Goal: Information Seeking & Learning: Check status

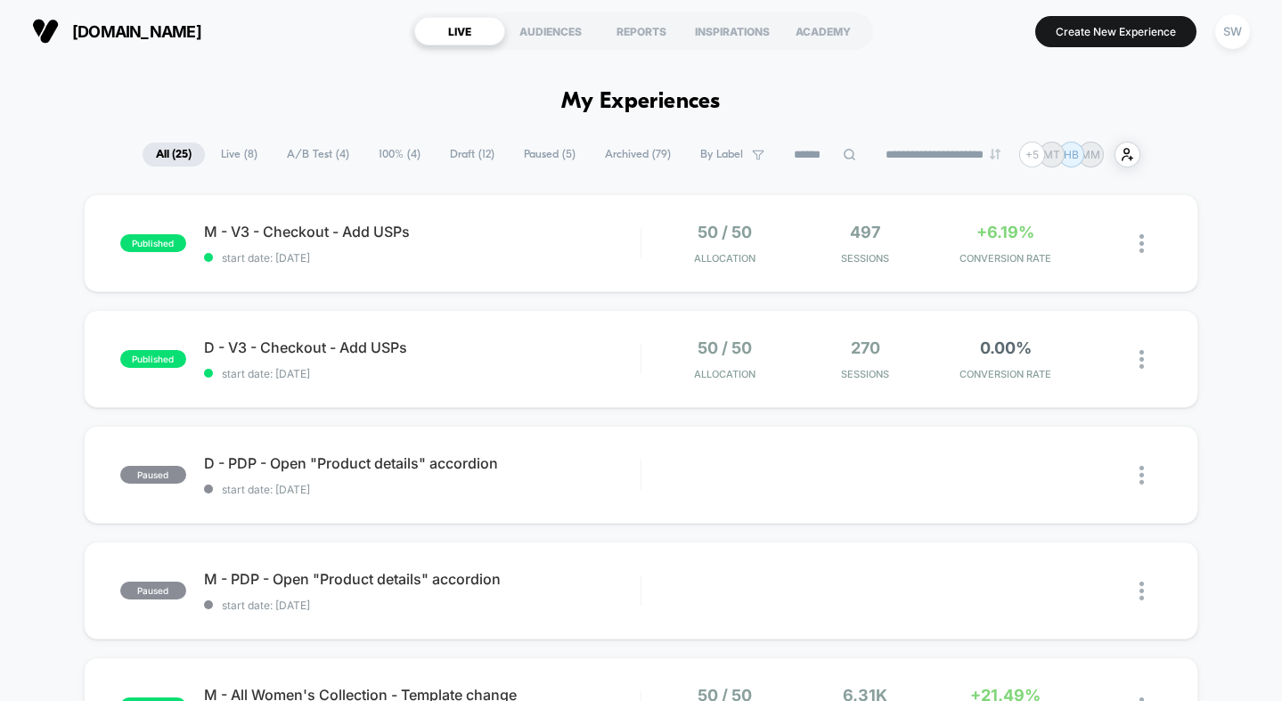
click at [310, 161] on span "A/B Test ( 4 )" at bounding box center [318, 155] width 89 height 24
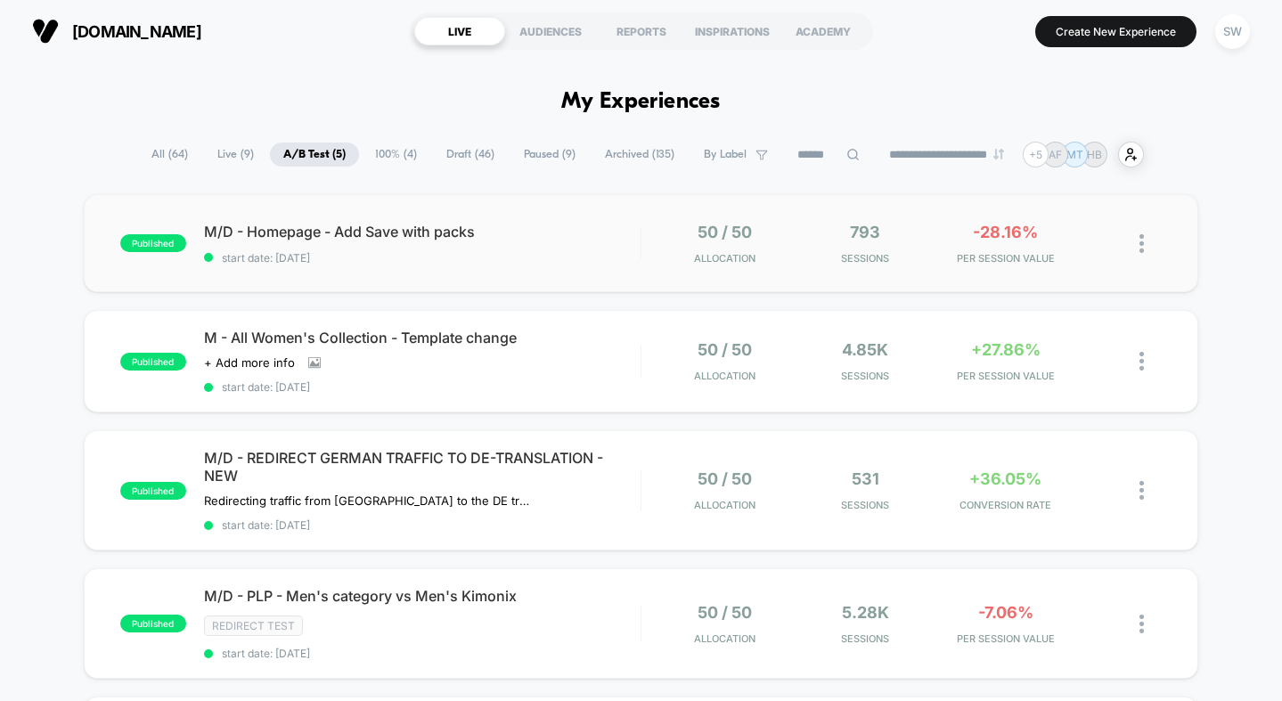
click at [600, 270] on div "published M/D - Homepage - Add Save with packs start date: 13/10/2025 50 / 50 A…" at bounding box center [641, 243] width 1115 height 98
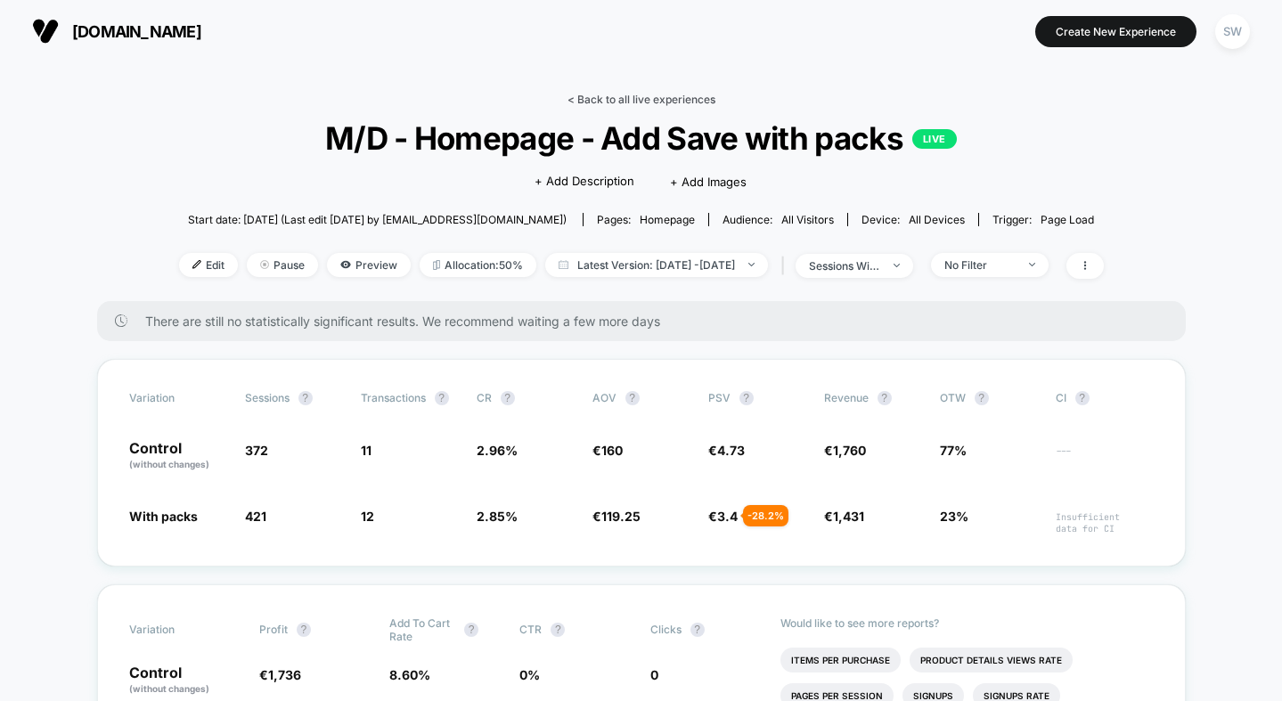
click at [649, 96] on link "< Back to all live experiences" at bounding box center [642, 99] width 148 height 13
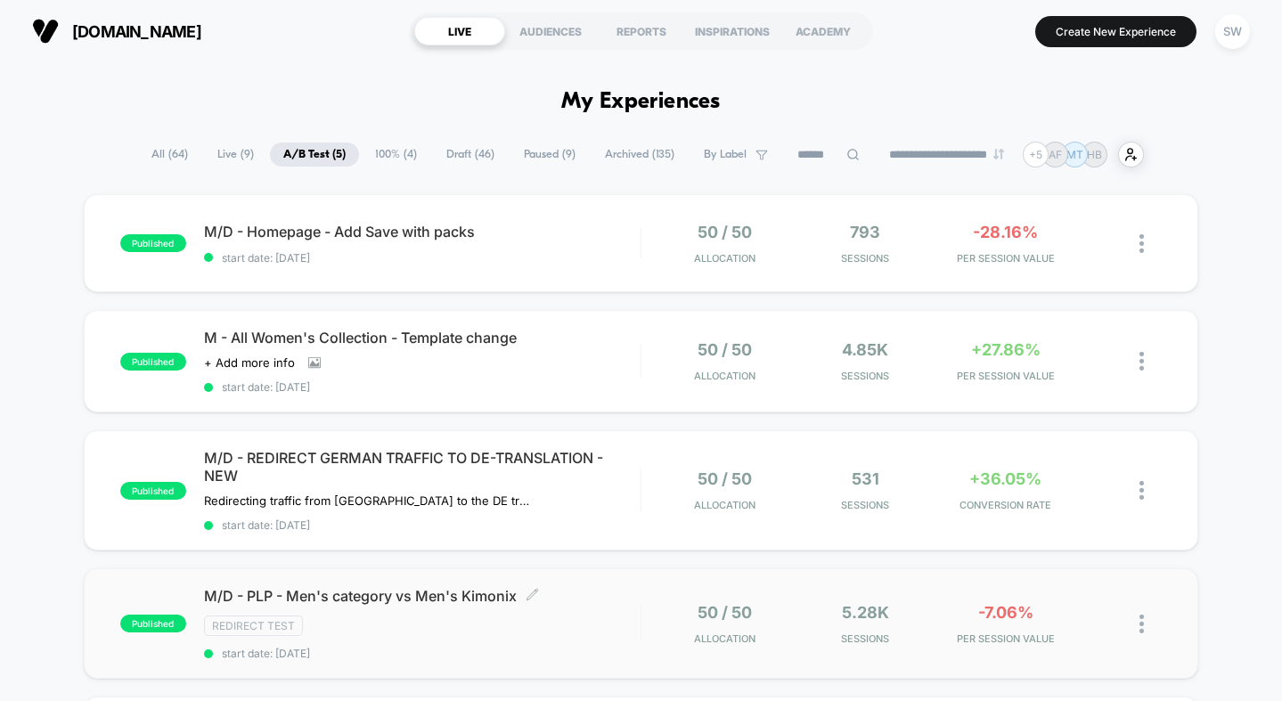
click at [581, 636] on div "M/D - PLP - Men's category vs Men's Kimonix Click to edit experience details Cl…" at bounding box center [422, 623] width 437 height 73
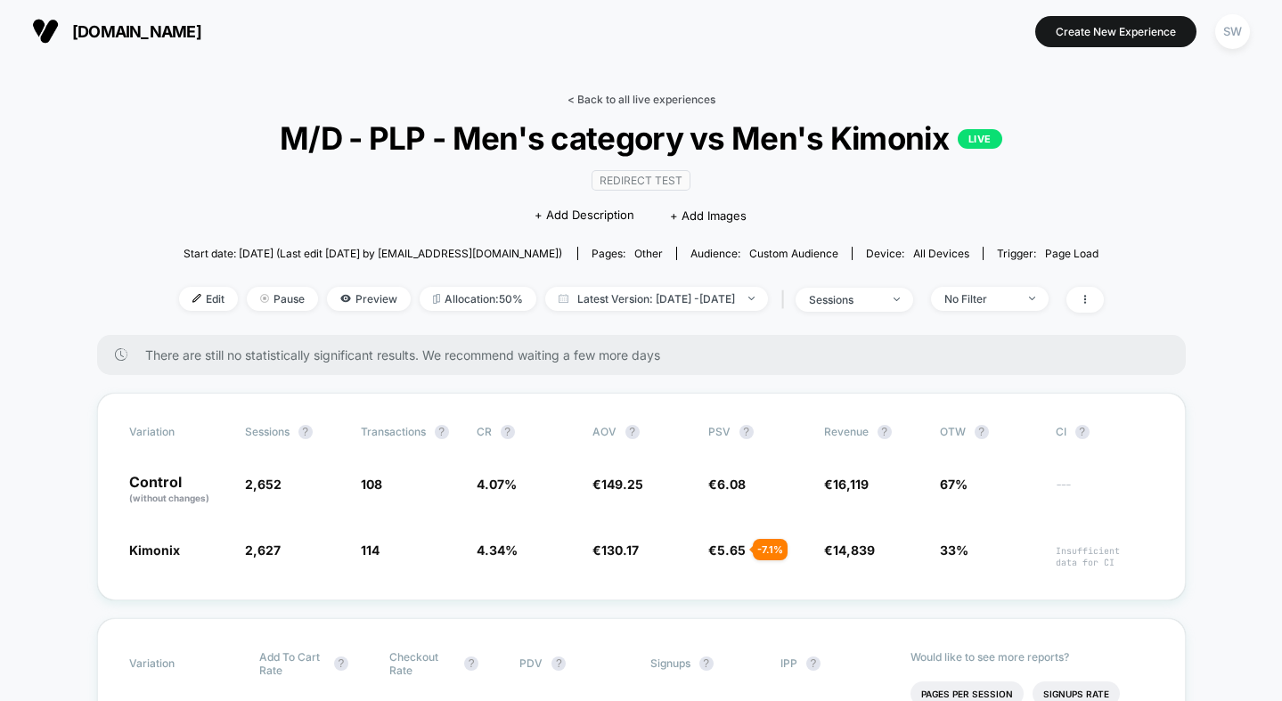
click at [593, 94] on link "< Back to all live experiences" at bounding box center [642, 99] width 148 height 13
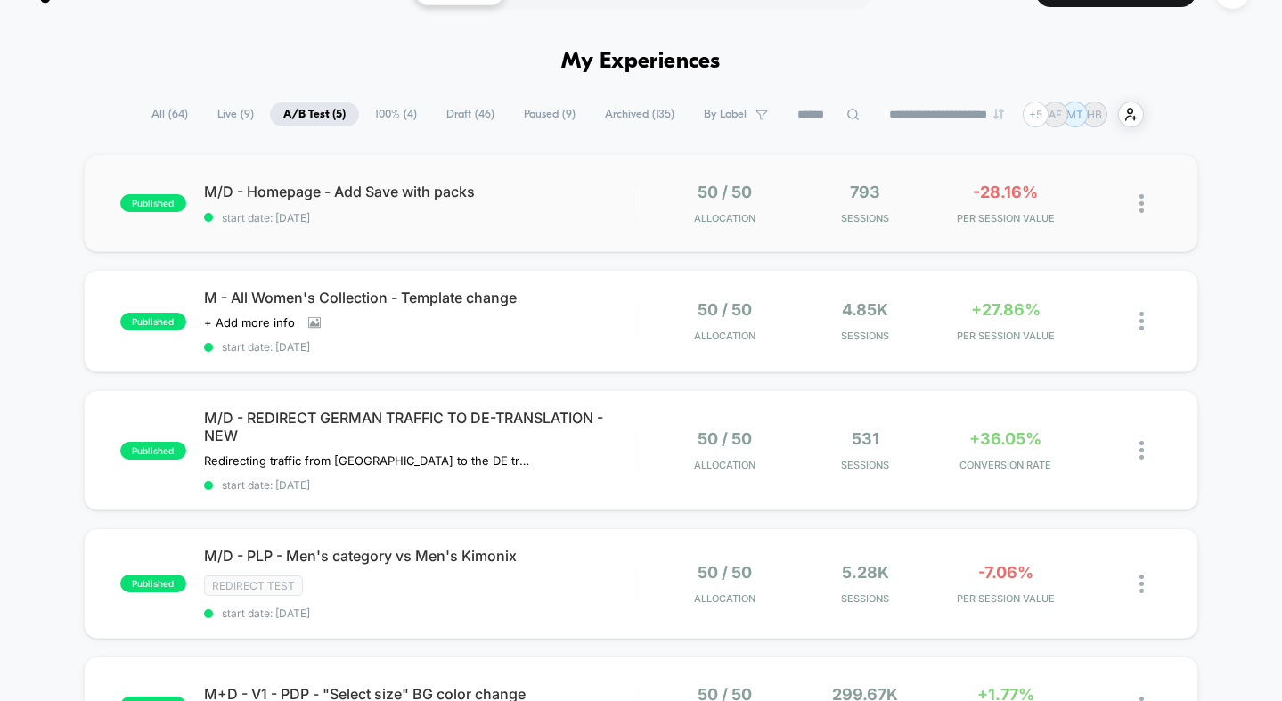
scroll to position [45, 0]
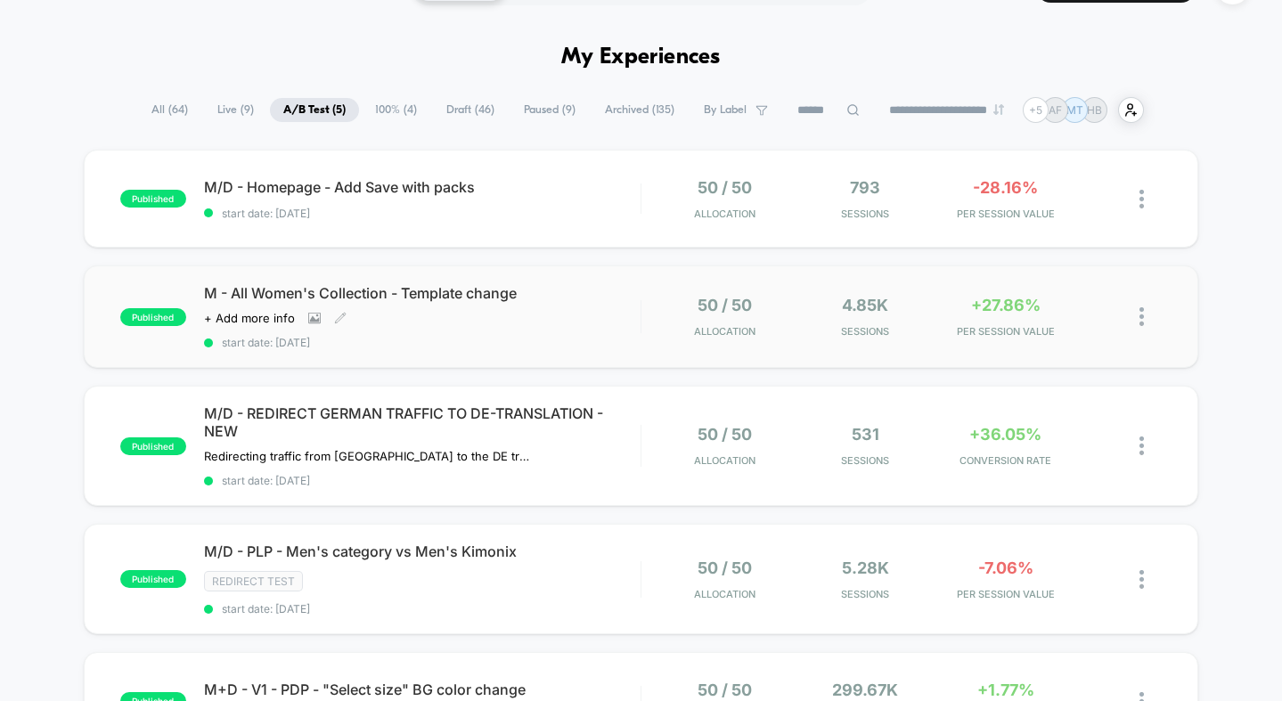
click at [628, 327] on div "M - All Women's Collection - Template change Click to view images Click to edit…" at bounding box center [422, 316] width 437 height 65
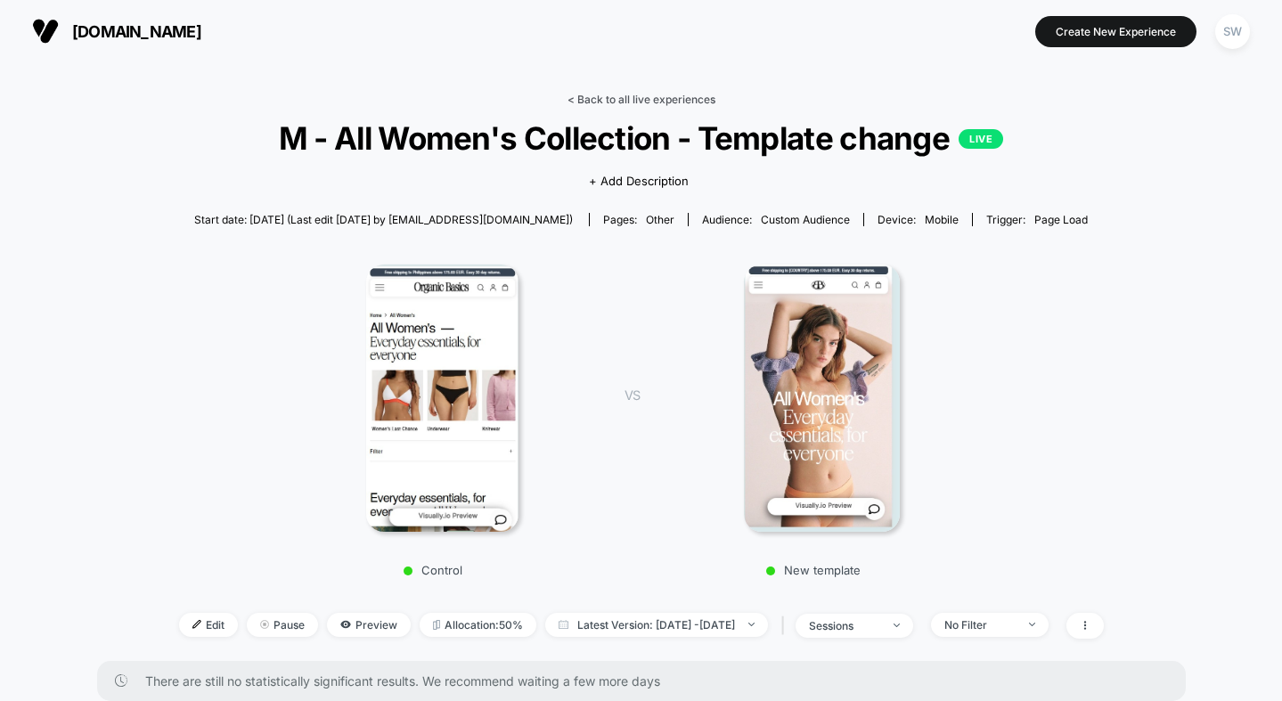
click at [599, 101] on link "< Back to all live experiences" at bounding box center [642, 99] width 148 height 13
